Goal: Task Accomplishment & Management: Manage account settings

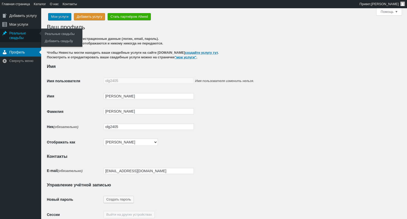
click at [25, 29] on div "Реальные свадьбы" at bounding box center [20, 35] width 41 height 13
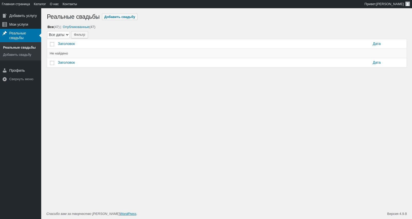
click at [25, 44] on link "Реальные свадьбы" at bounding box center [20, 47] width 41 height 7
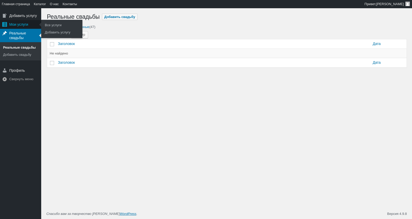
click at [22, 21] on div "Мои услуги" at bounding box center [20, 24] width 41 height 9
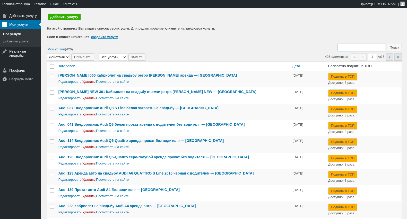
click at [363, 47] on input "Поиск:" at bounding box center [362, 47] width 48 height 7
type input "253"
click at [387, 44] on input "Поиск" at bounding box center [394, 47] width 15 height 7
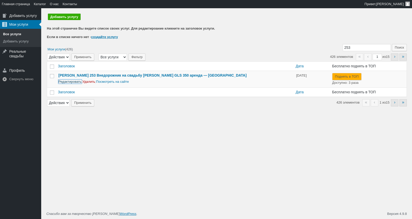
click at [74, 82] on link "Редактировать" at bounding box center [69, 82] width 23 height 4
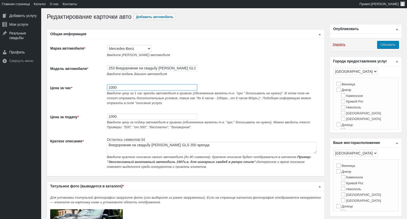
click at [122, 91] on input "1000" at bounding box center [152, 88] width 90 height 6
type input "1200"
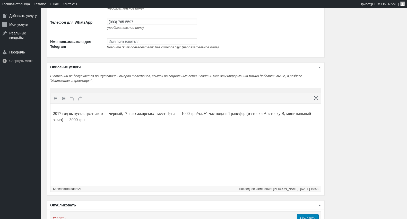
scroll to position [1137, 0]
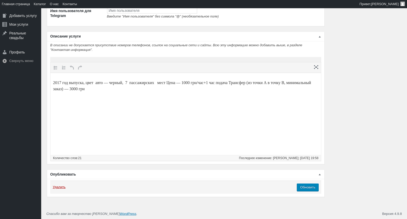
type input "1200"
click at [107, 82] on p "2017 год выпуска, цвет авто — черный, 7 пассажирских мест Цена — 1000 грн/час+1…" at bounding box center [186, 86] width 266 height 12
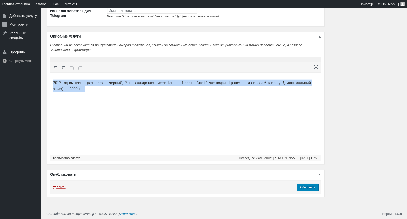
click at [107, 82] on p "2017 год выпуска, цвет авто — черный, 7 пассажирских мест Цена — 1000 грн/час+1…" at bounding box center [186, 86] width 266 height 12
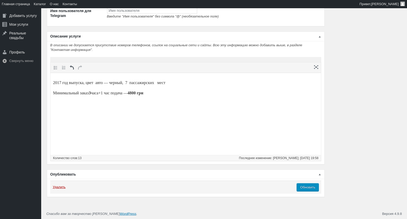
click at [313, 184] on input "Обновить" at bounding box center [308, 188] width 22 height 8
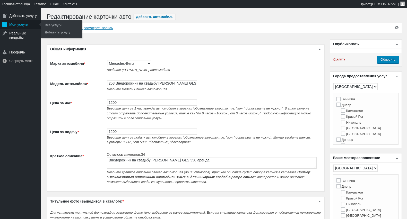
click at [15, 28] on div "Мои услуги" at bounding box center [20, 24] width 41 height 9
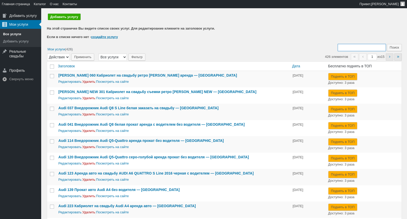
click at [351, 47] on input "Поиск:" at bounding box center [362, 47] width 48 height 7
type input "126"
click at [387, 44] on input "Поиск" at bounding box center [394, 47] width 15 height 7
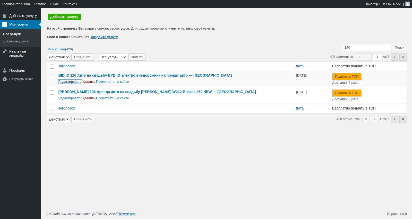
click at [61, 80] on link "Редактировать" at bounding box center [69, 82] width 23 height 4
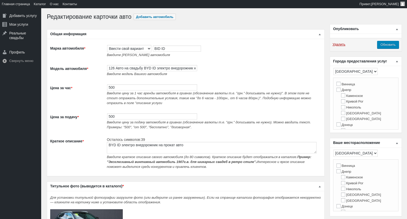
click at [122, 93] on span "Введите цену за 1 час аренды автомобиля в гривнах (обозначение валюты т.е. "грн…" at bounding box center [209, 98] width 205 height 14
click at [124, 88] on input "500" at bounding box center [152, 88] width 90 height 6
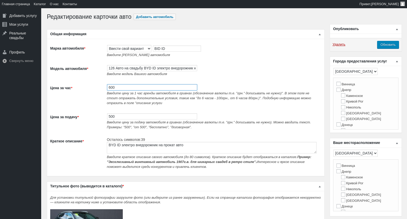
type input "600"
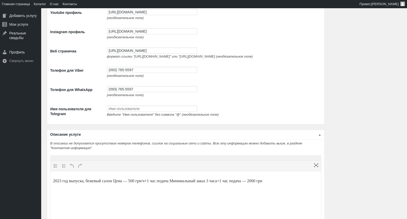
scroll to position [916, 0]
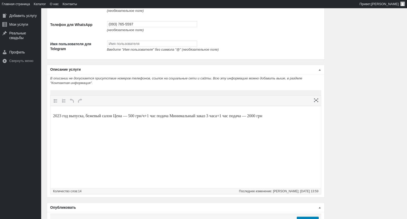
type input "600"
drag, startPoint x: 139, startPoint y: 116, endPoint x: 158, endPoint y: 109, distance: 20.2
click at [140, 115] on p "2023 год выпуска, бежевый салон Цена — 500 грн/ч+1 час подача Минимальный заказ…" at bounding box center [186, 116] width 266 height 6
click at [270, 114] on p "2023 год выпуска, бежевый салон Цена — 600 грн/ч+1 час подача Минимальный заказ…" at bounding box center [186, 116] width 266 height 6
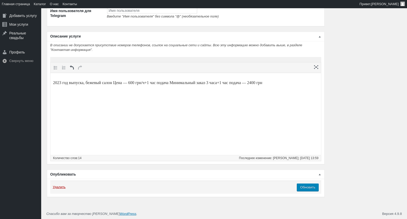
scroll to position [959, 0]
click at [309, 191] on input "Обновить" at bounding box center [308, 188] width 22 height 8
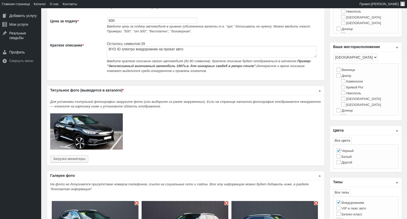
scroll to position [0, 0]
